Goal: Transaction & Acquisition: Purchase product/service

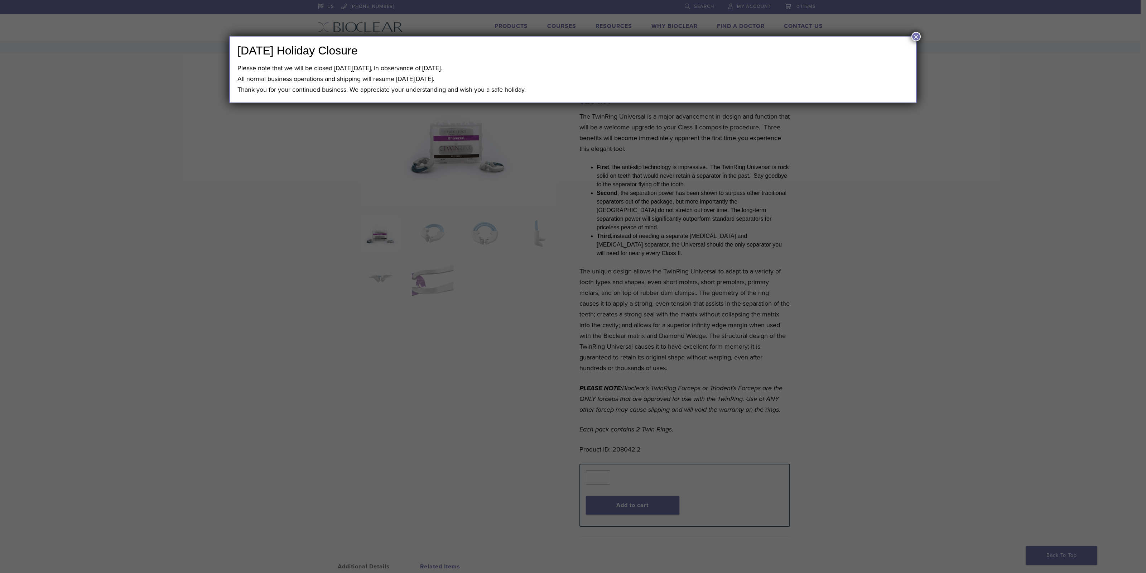
click at [917, 34] on button "×" at bounding box center [916, 36] width 9 height 9
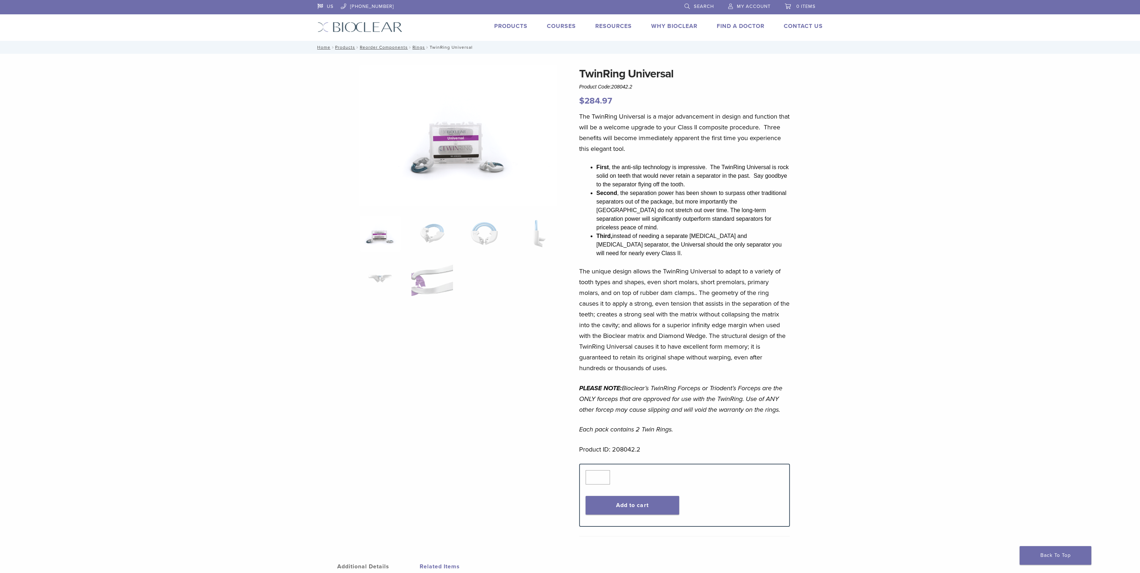
click at [742, 4] on span "My Account" at bounding box center [754, 7] width 34 height 6
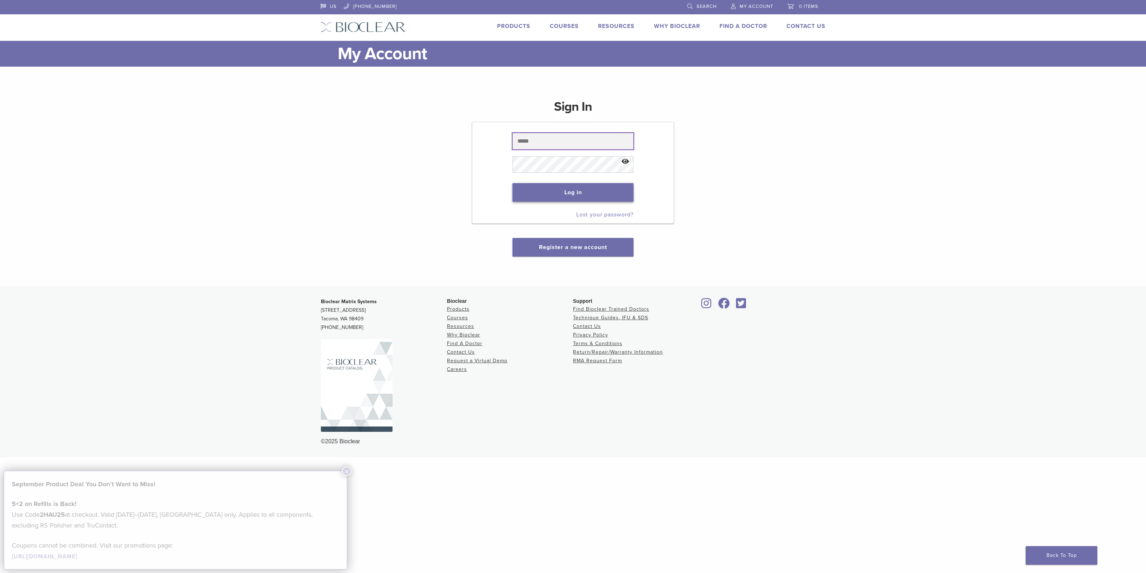
type input "**********"
click at [571, 191] on button "Log in" at bounding box center [573, 192] width 121 height 19
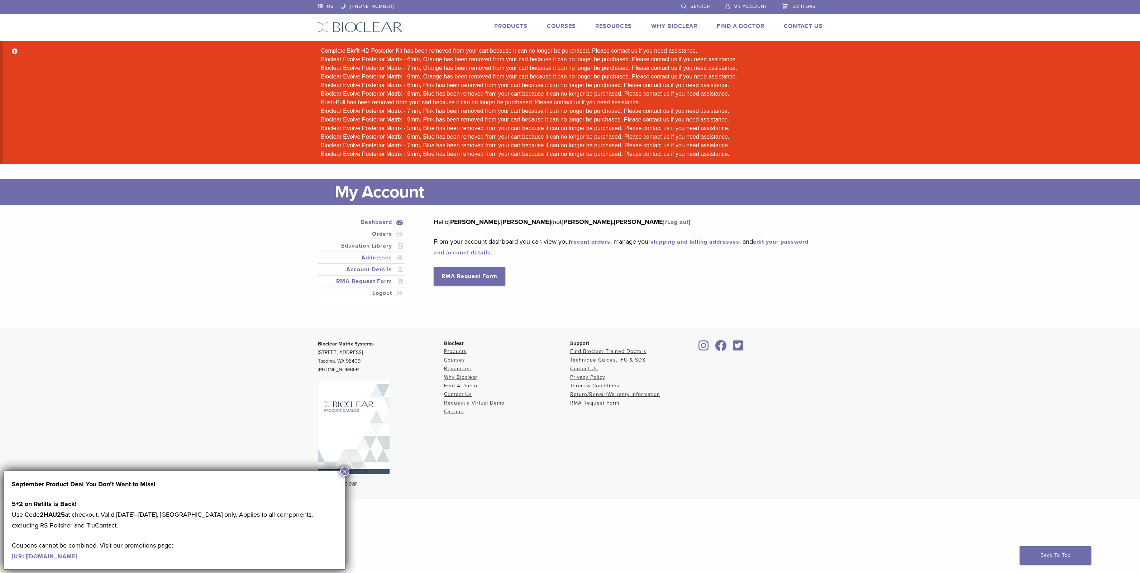
click at [344, 472] on button "×" at bounding box center [344, 470] width 9 height 9
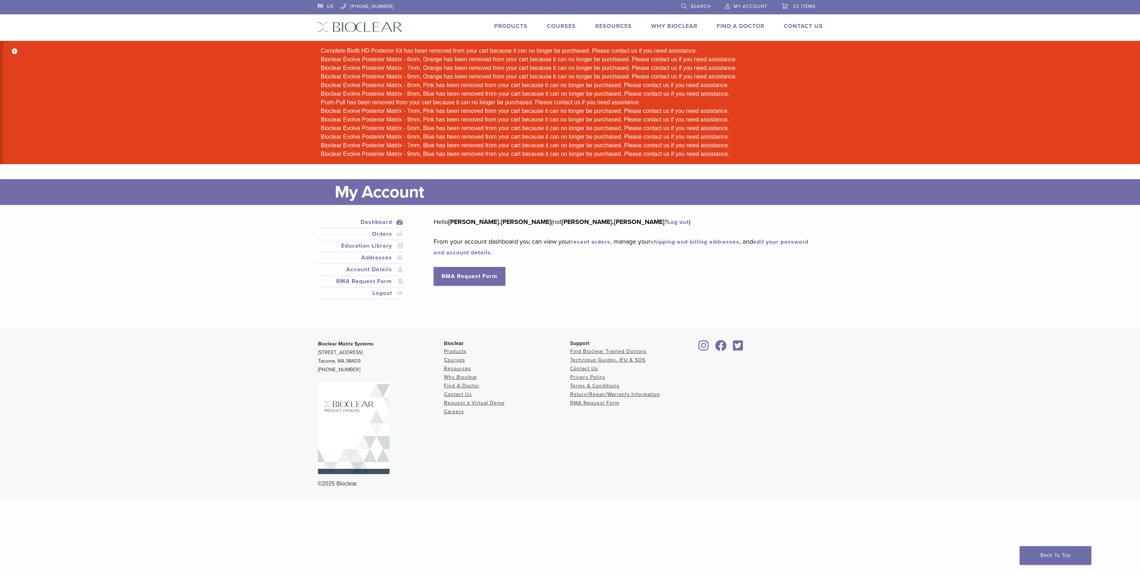
click at [509, 24] on link "Products" at bounding box center [510, 26] width 33 height 7
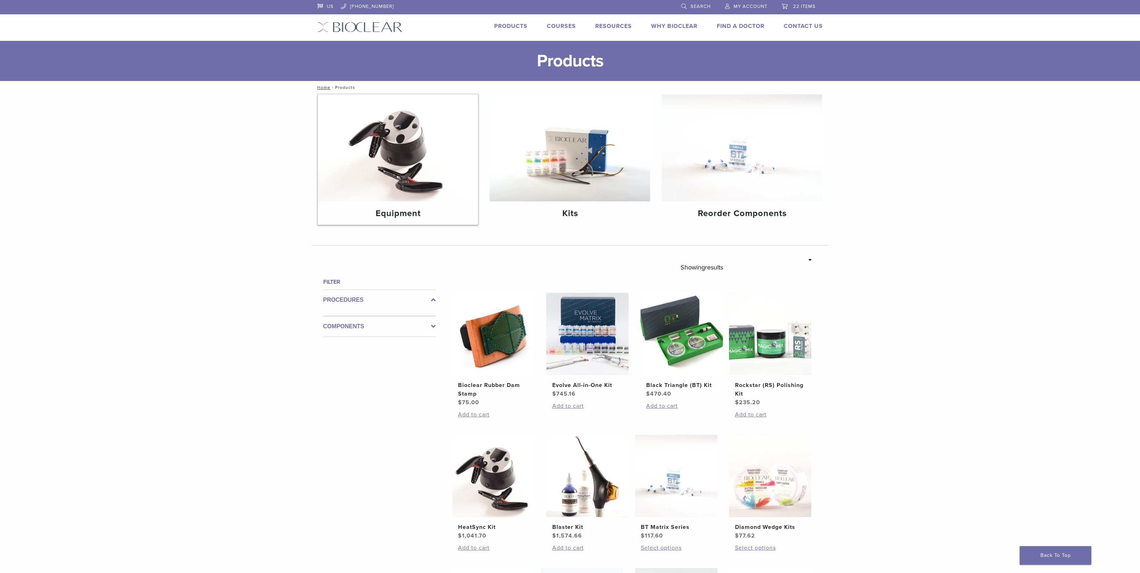
click at [397, 160] on img at bounding box center [398, 147] width 160 height 107
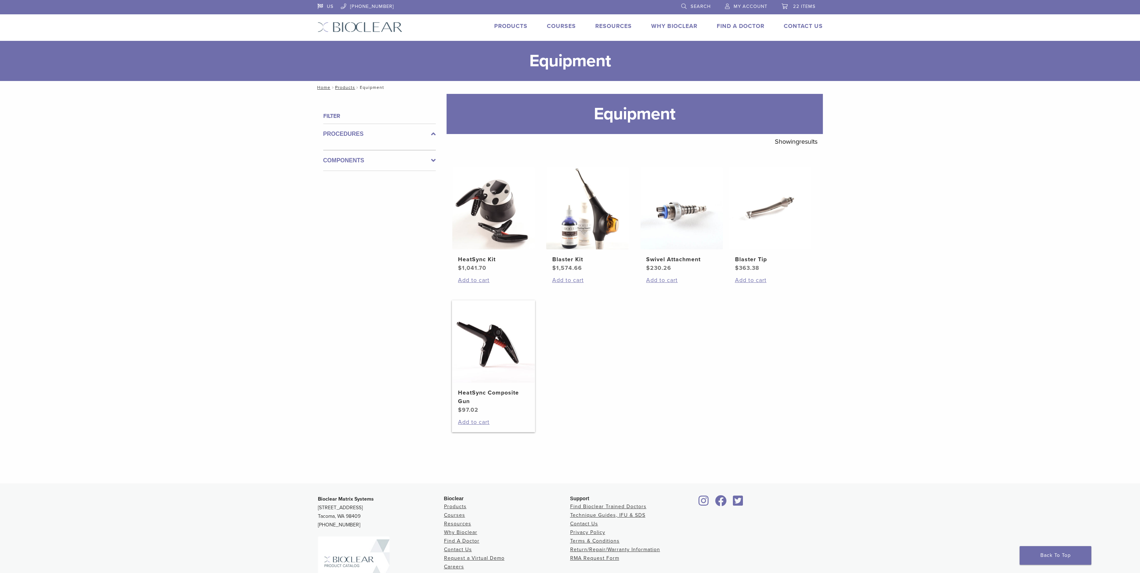
click at [497, 334] on img at bounding box center [493, 341] width 82 height 82
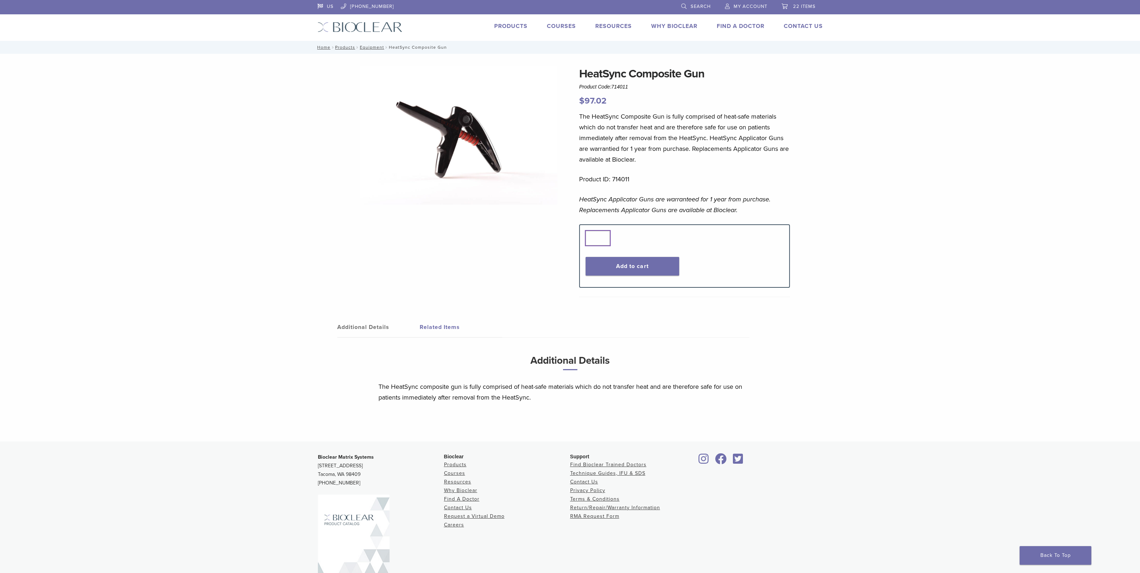
click at [603, 236] on input "*" at bounding box center [597, 238] width 24 height 14
type input "*"
click at [603, 236] on input "*" at bounding box center [597, 238] width 24 height 14
click at [639, 266] on button "Add to cart" at bounding box center [632, 266] width 94 height 19
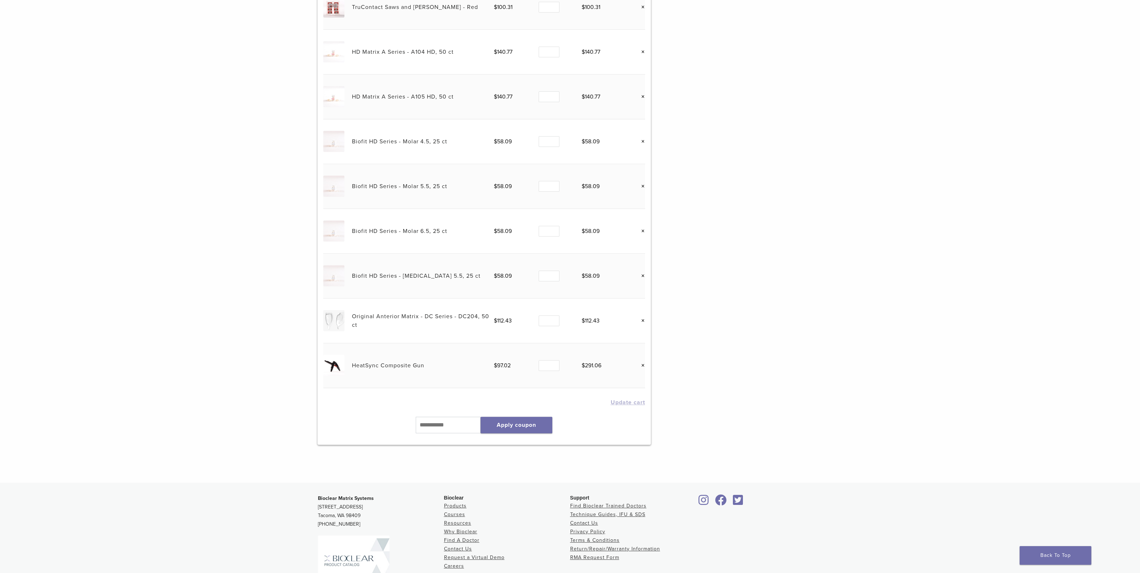
scroll to position [671, 0]
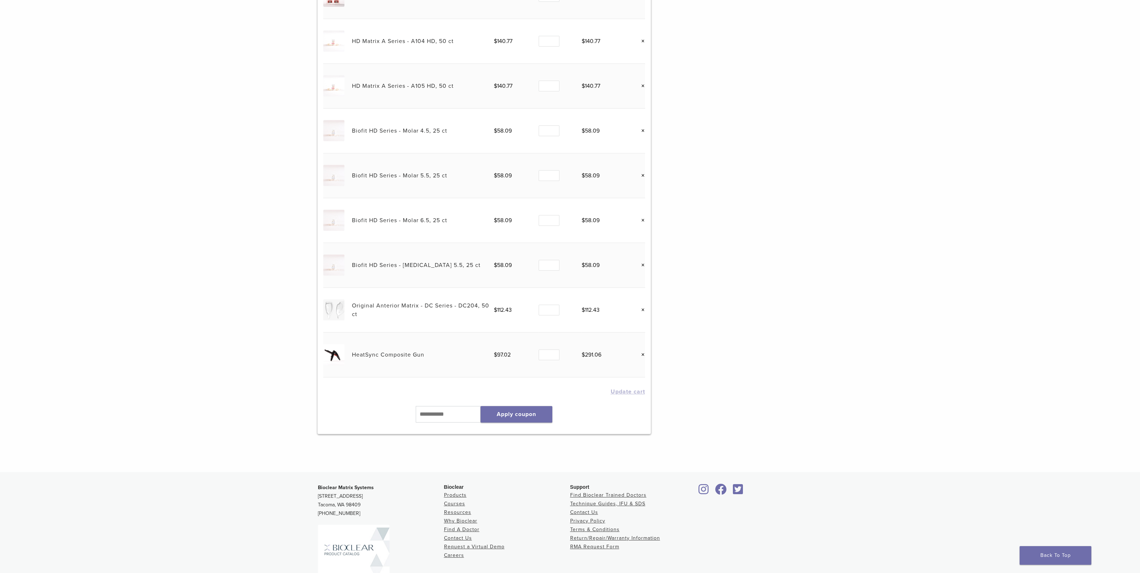
click at [642, 308] on link "×" at bounding box center [640, 309] width 9 height 9
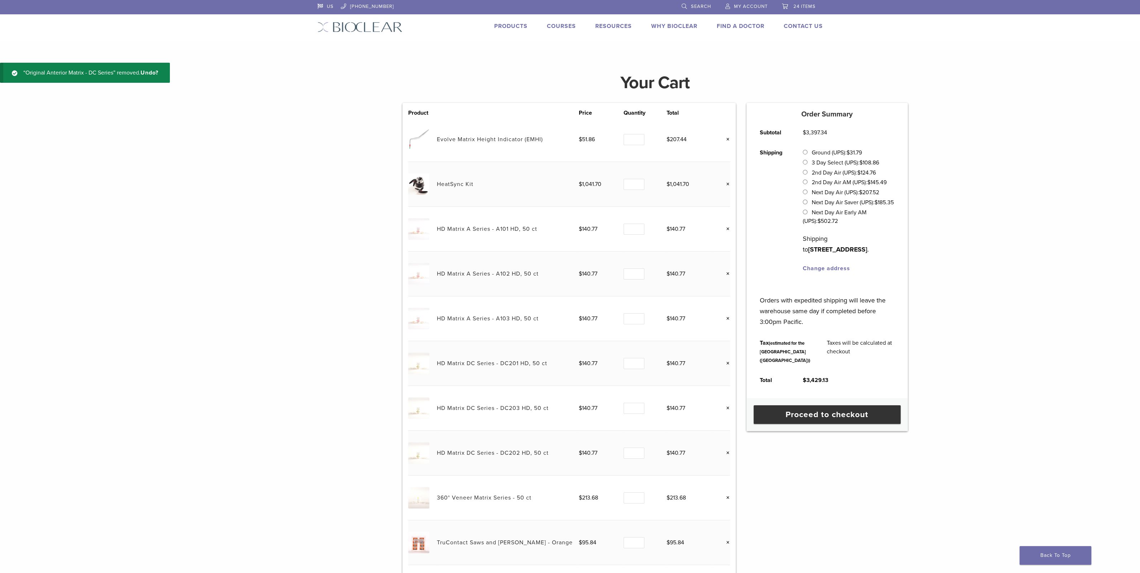
scroll to position [89, 0]
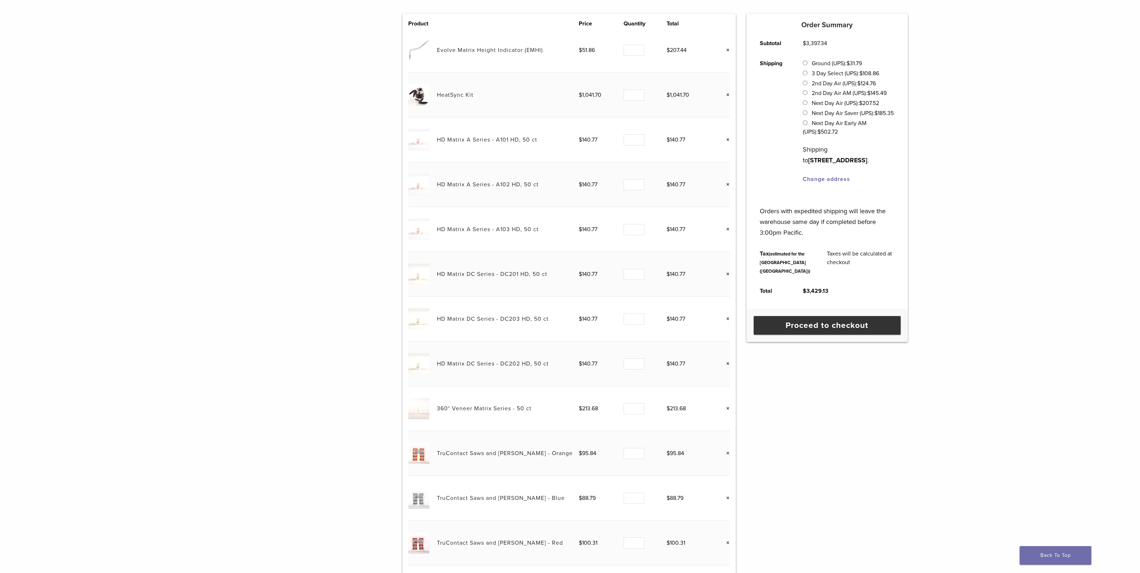
click at [728, 273] on link "×" at bounding box center [724, 273] width 9 height 9
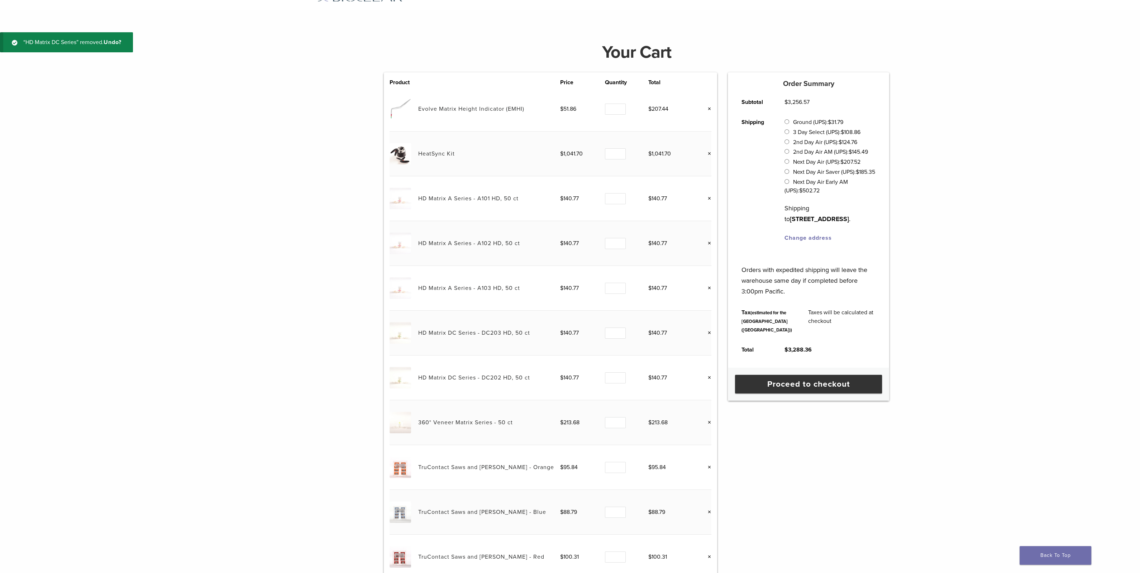
scroll to position [27, 0]
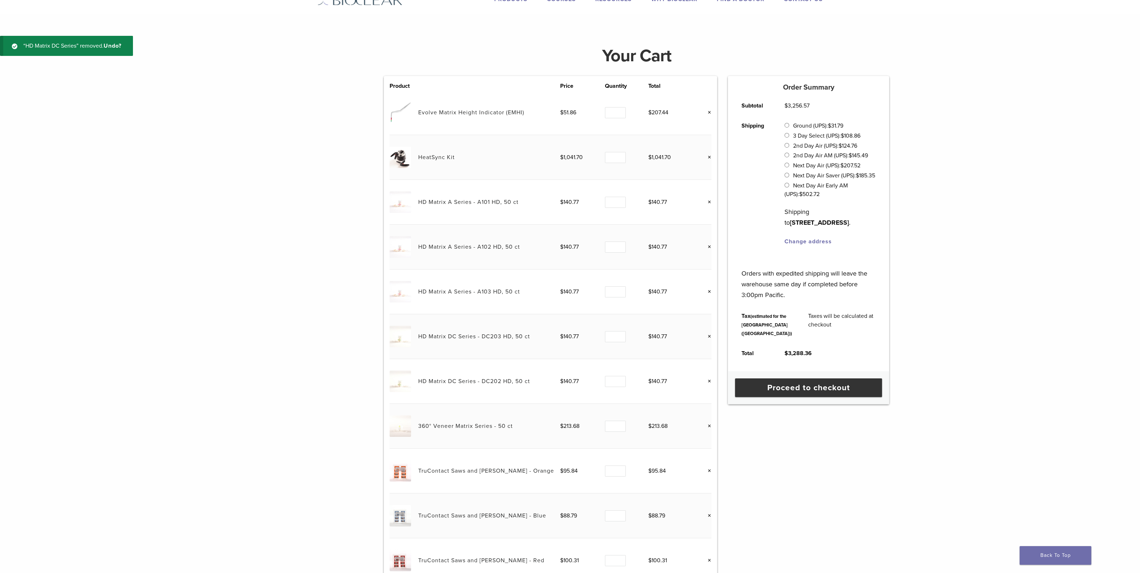
click at [709, 112] on link "×" at bounding box center [706, 112] width 9 height 9
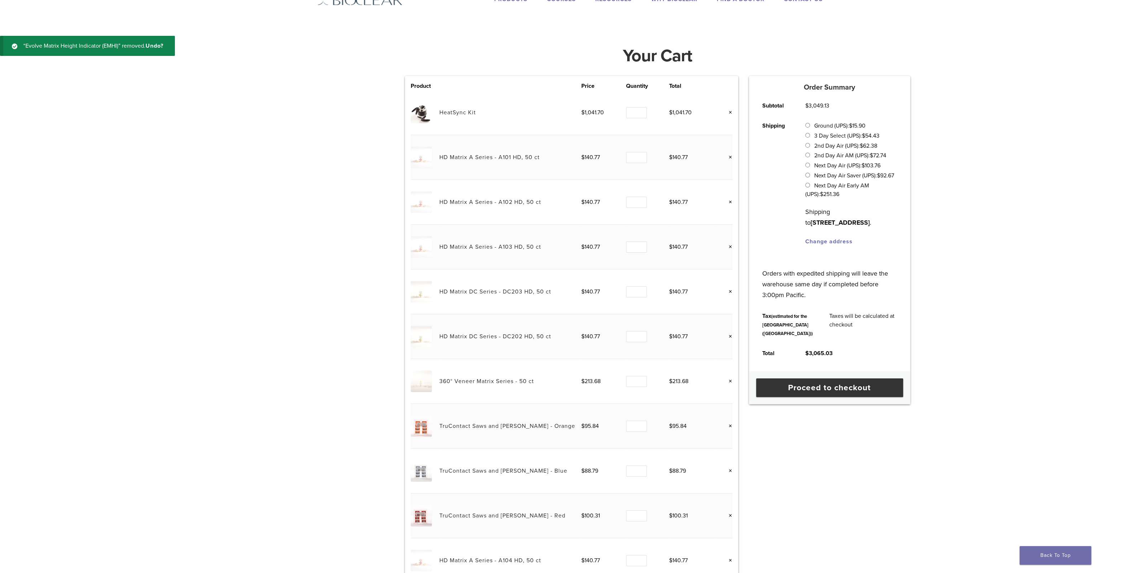
click at [732, 113] on link "×" at bounding box center [727, 112] width 9 height 9
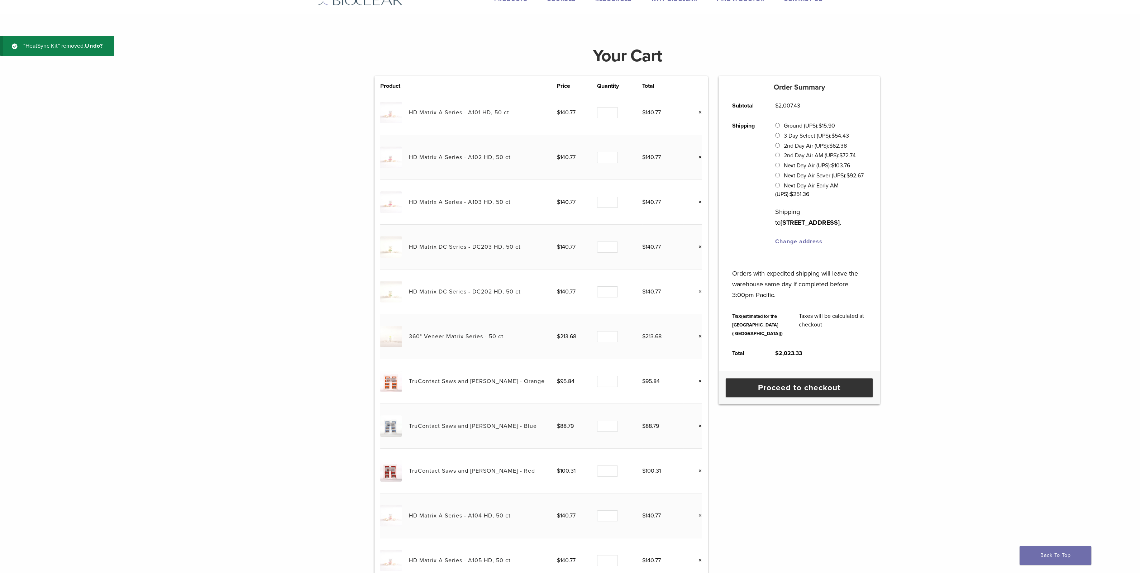
click at [701, 111] on link "×" at bounding box center [696, 112] width 9 height 9
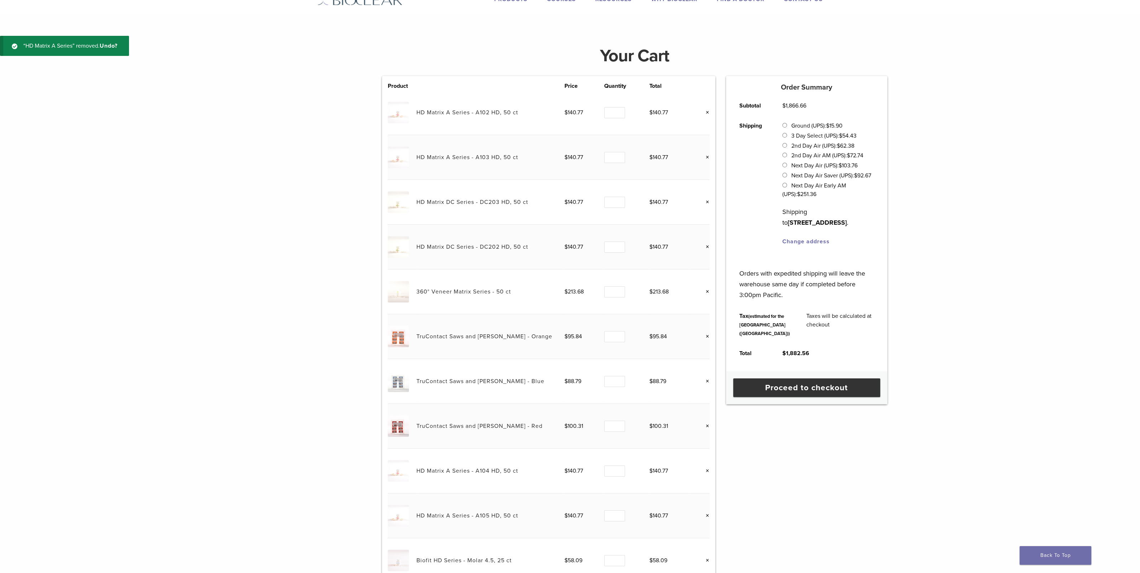
click at [708, 111] on link "×" at bounding box center [704, 112] width 9 height 9
click at [707, 113] on link "×" at bounding box center [704, 112] width 9 height 9
click at [708, 112] on link "×" at bounding box center [704, 112] width 9 height 9
click at [711, 112] on link "×" at bounding box center [706, 112] width 9 height 9
click at [710, 112] on link "×" at bounding box center [706, 112] width 9 height 9
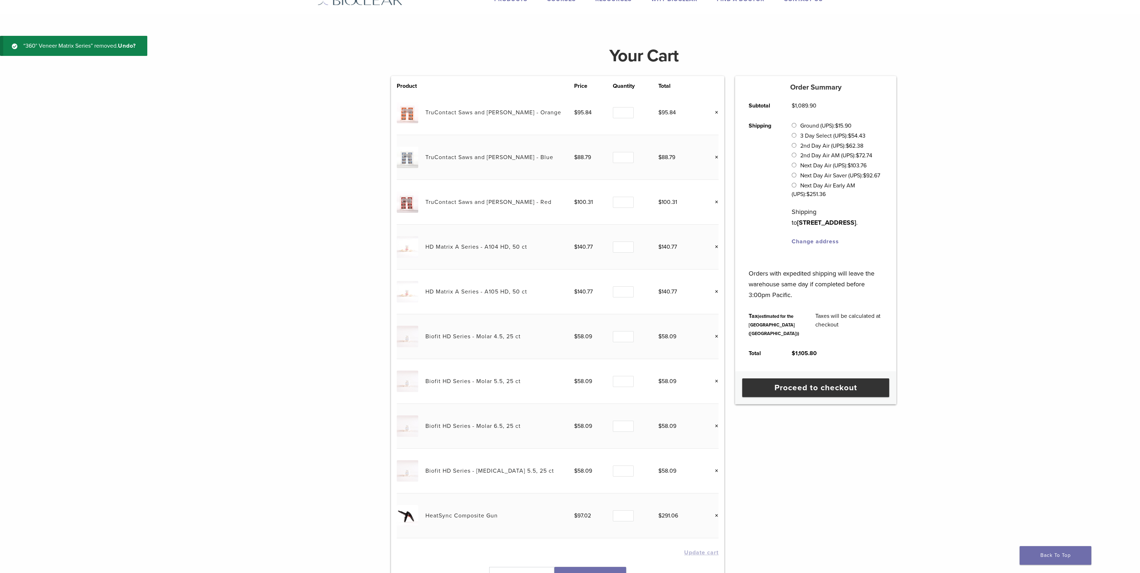
click at [717, 113] on link "×" at bounding box center [713, 112] width 9 height 9
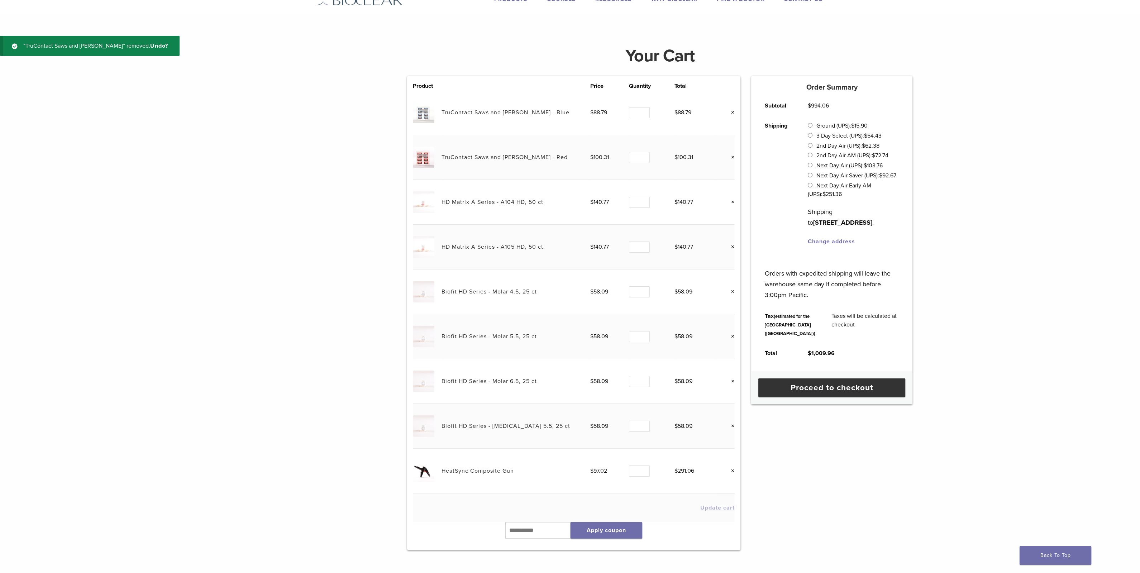
click at [725, 112] on link "×" at bounding box center [729, 112] width 9 height 9
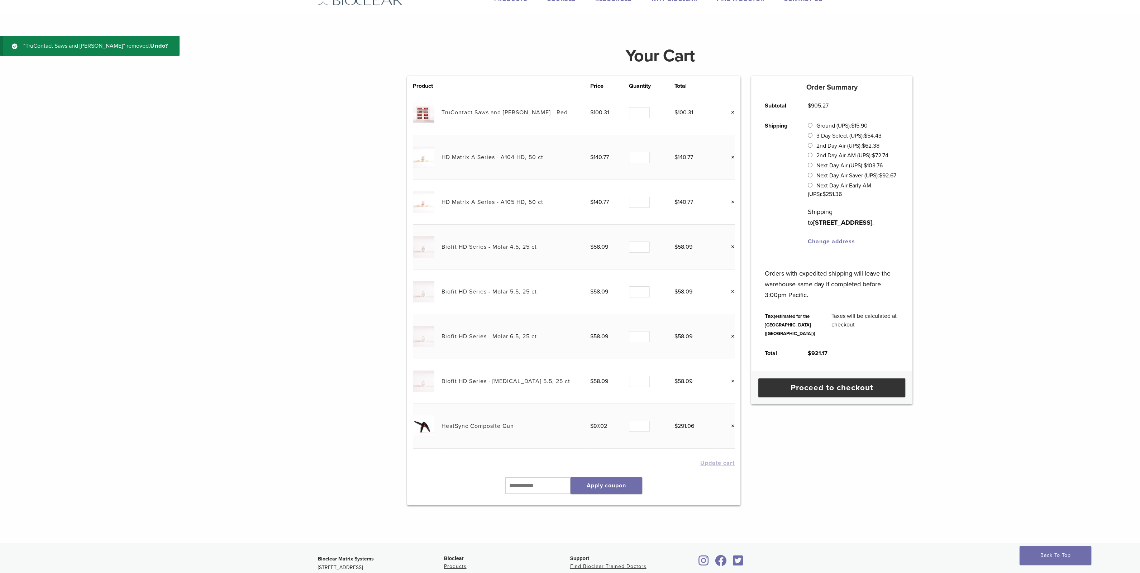
click at [725, 113] on link "×" at bounding box center [729, 112] width 9 height 9
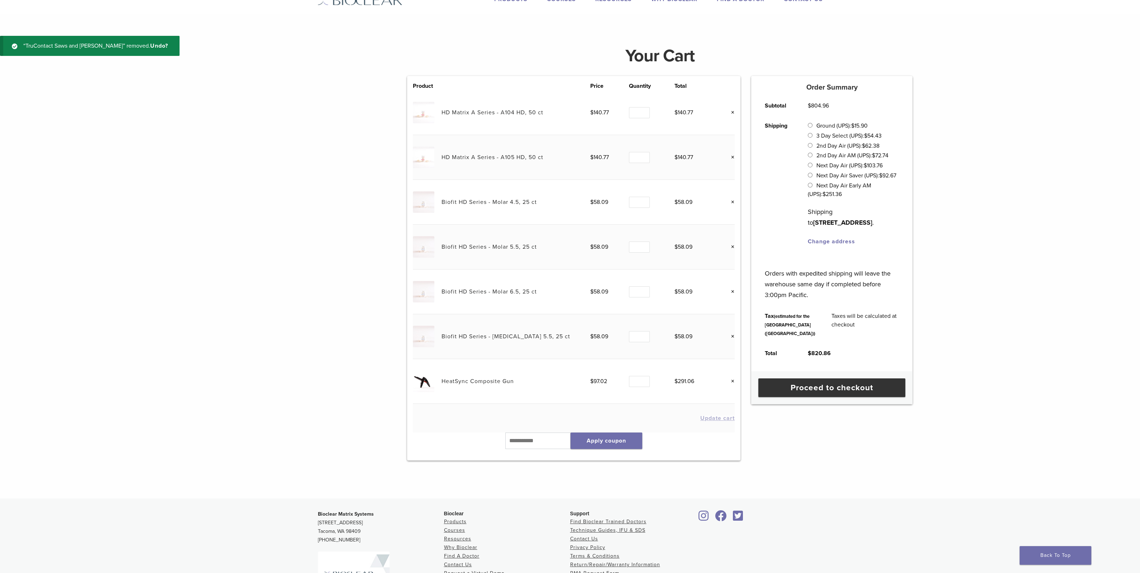
click at [725, 112] on link "×" at bounding box center [729, 112] width 9 height 9
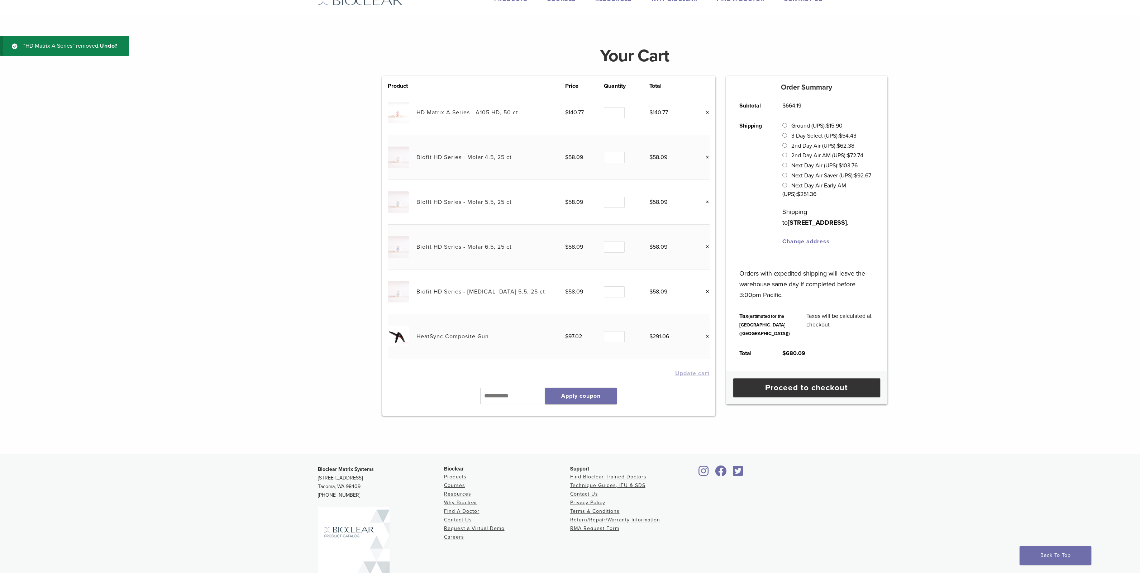
click at [709, 112] on link "×" at bounding box center [704, 112] width 9 height 9
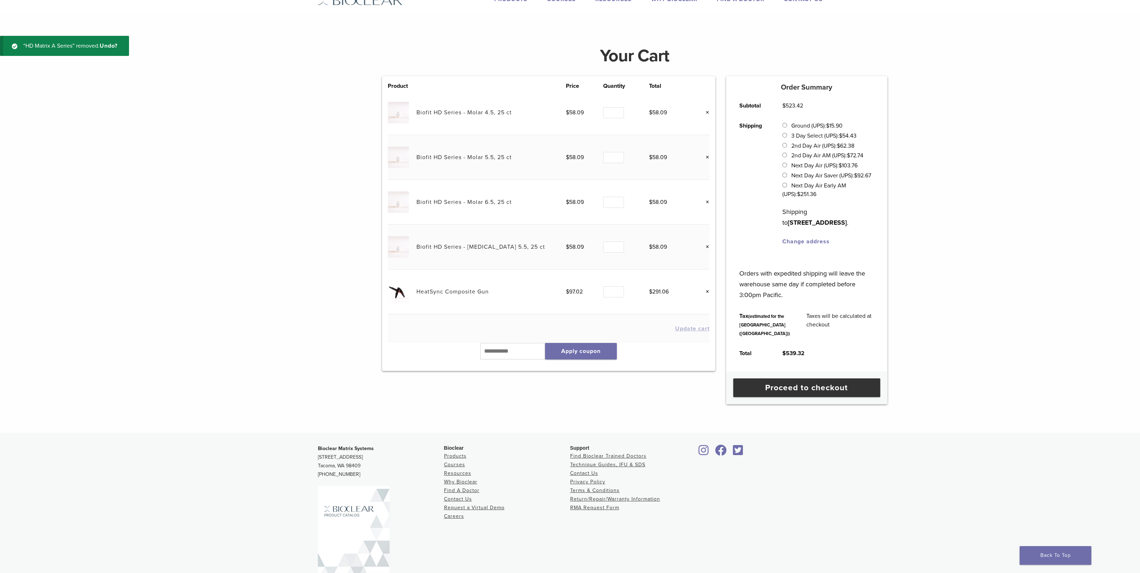
click at [708, 112] on link "×" at bounding box center [704, 112] width 9 height 9
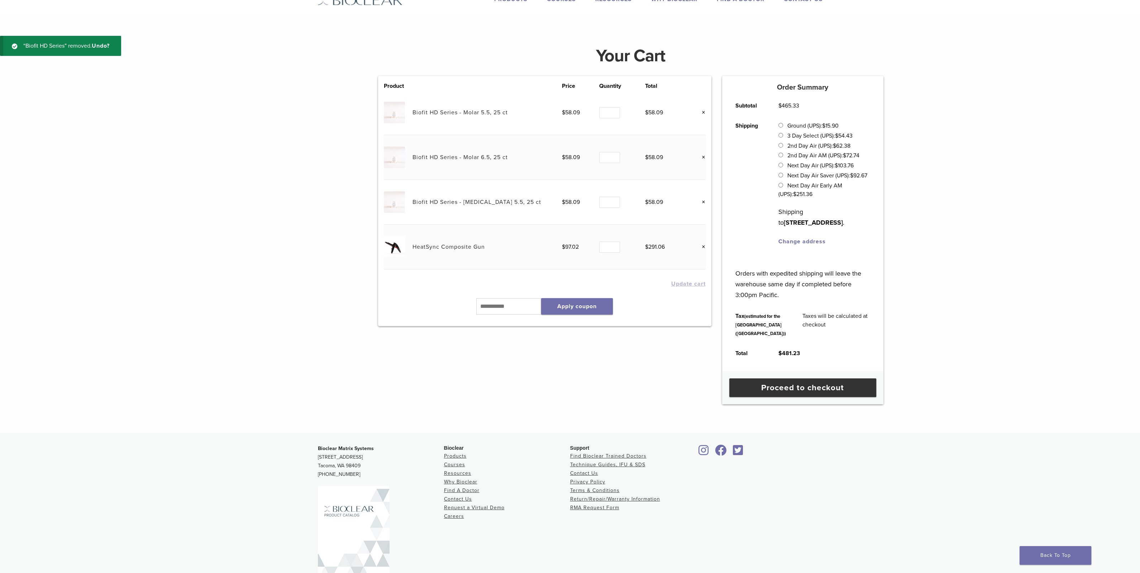
click at [704, 113] on link "×" at bounding box center [700, 112] width 9 height 9
click at [704, 114] on link "×" at bounding box center [700, 112] width 9 height 9
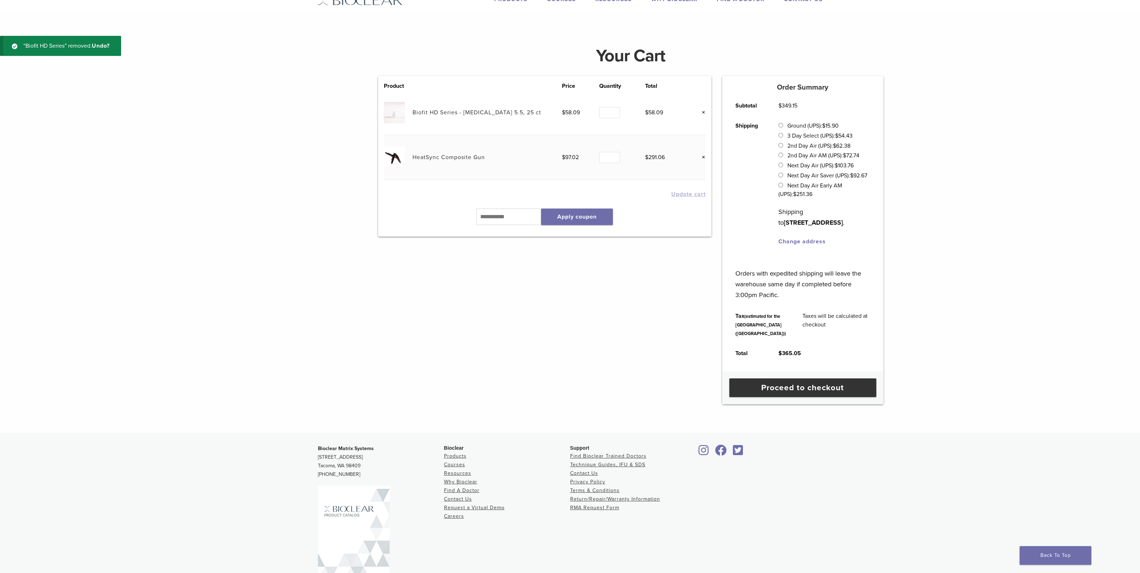
click at [705, 113] on link "×" at bounding box center [700, 112] width 9 height 9
